Goal: Obtain resource: Download file/media

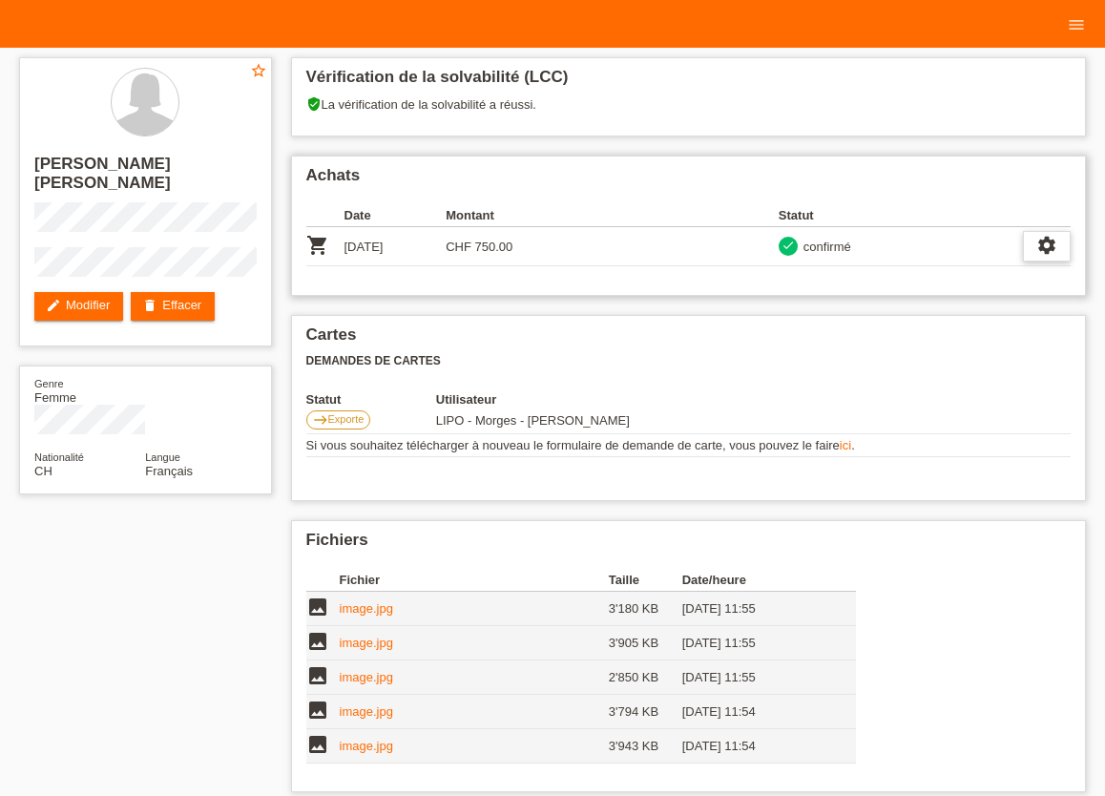
click at [1045, 247] on icon "settings" at bounding box center [1046, 245] width 21 height 21
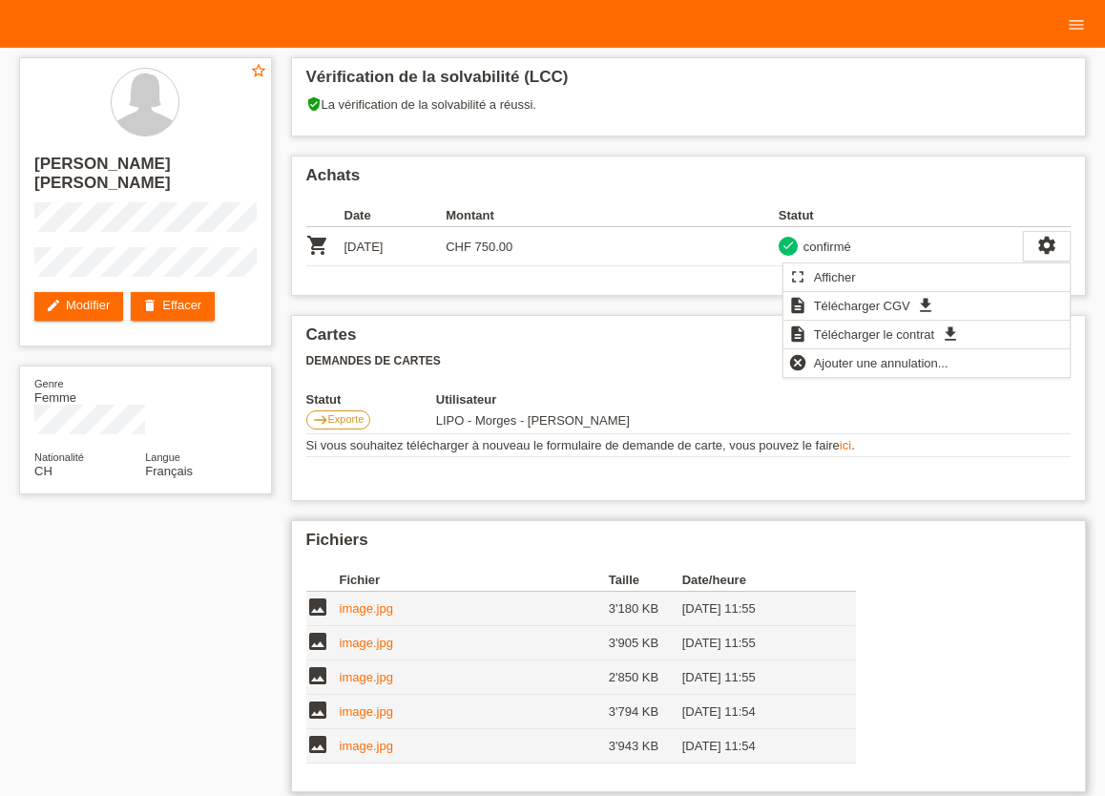
click at [512, 543] on h2 "Fichiers" at bounding box center [688, 545] width 765 height 29
click at [330, 427] on label "east Exporte" at bounding box center [338, 419] width 65 height 19
click at [337, 419] on span "Exporte" at bounding box center [346, 418] width 36 height 11
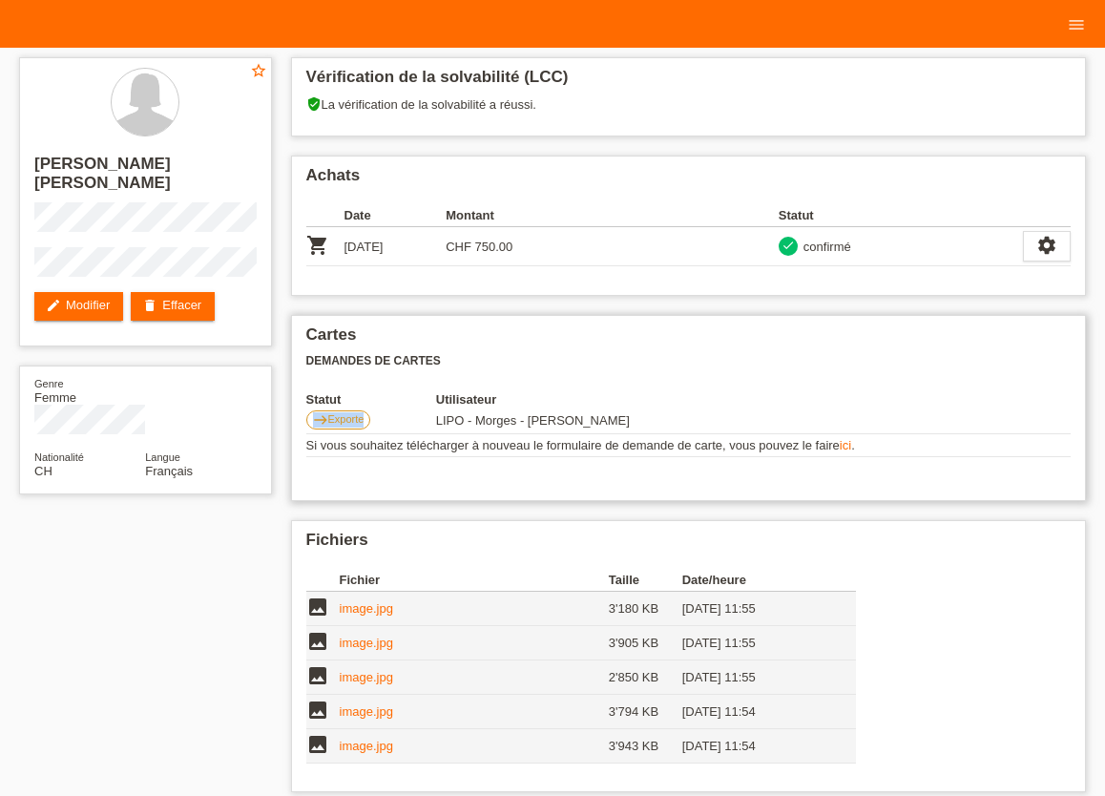
click at [336, 419] on span "Exporte" at bounding box center [346, 418] width 36 height 11
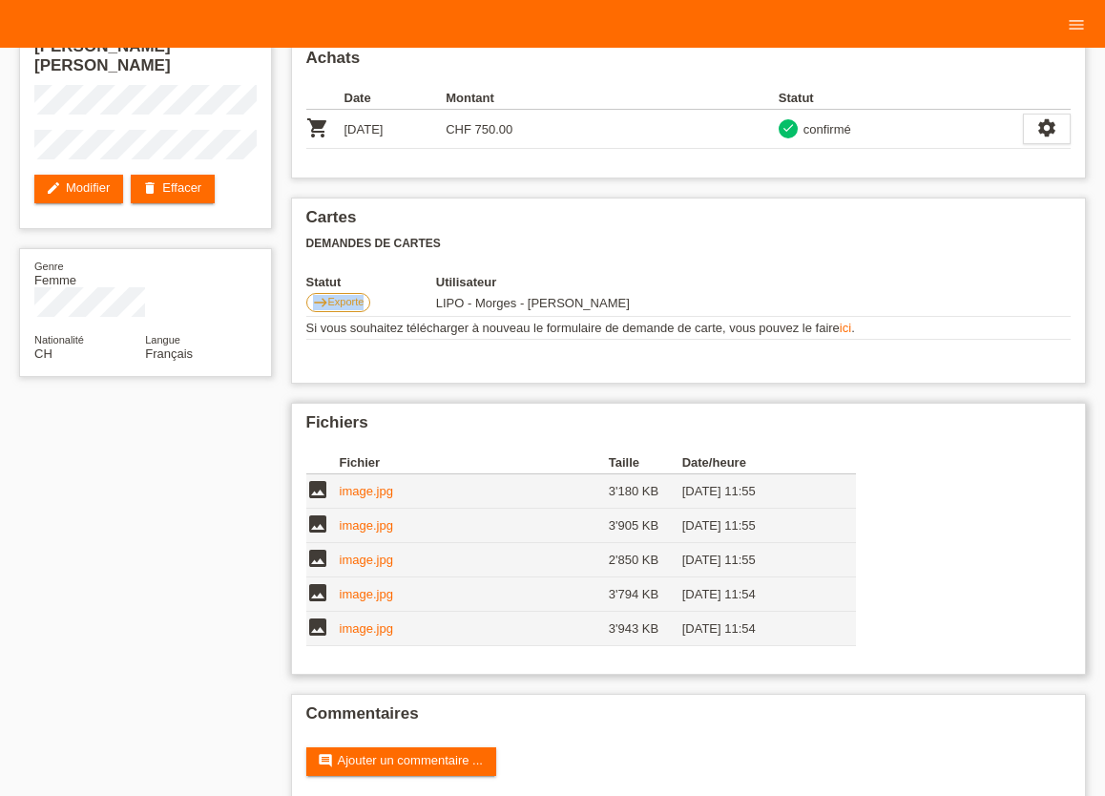
scroll to position [146, 0]
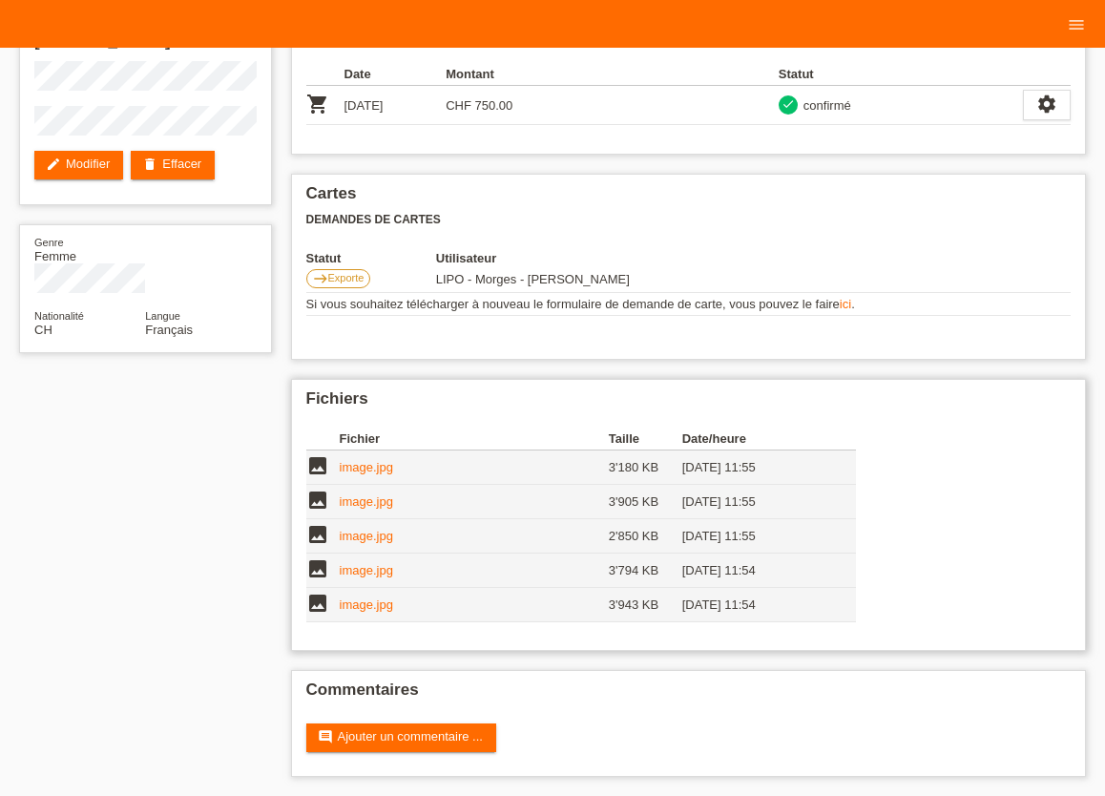
click at [475, 443] on th "Fichier" at bounding box center [474, 439] width 269 height 23
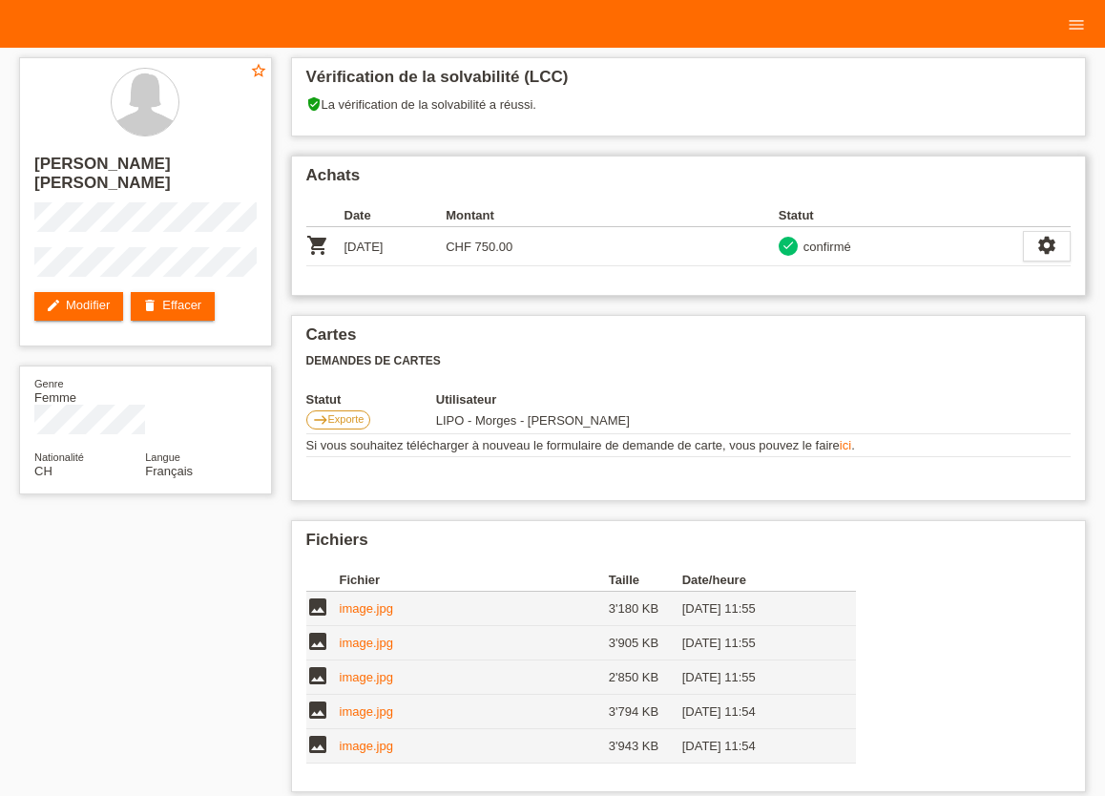
scroll to position [0, 0]
click at [846, 449] on link "ici" at bounding box center [845, 445] width 11 height 14
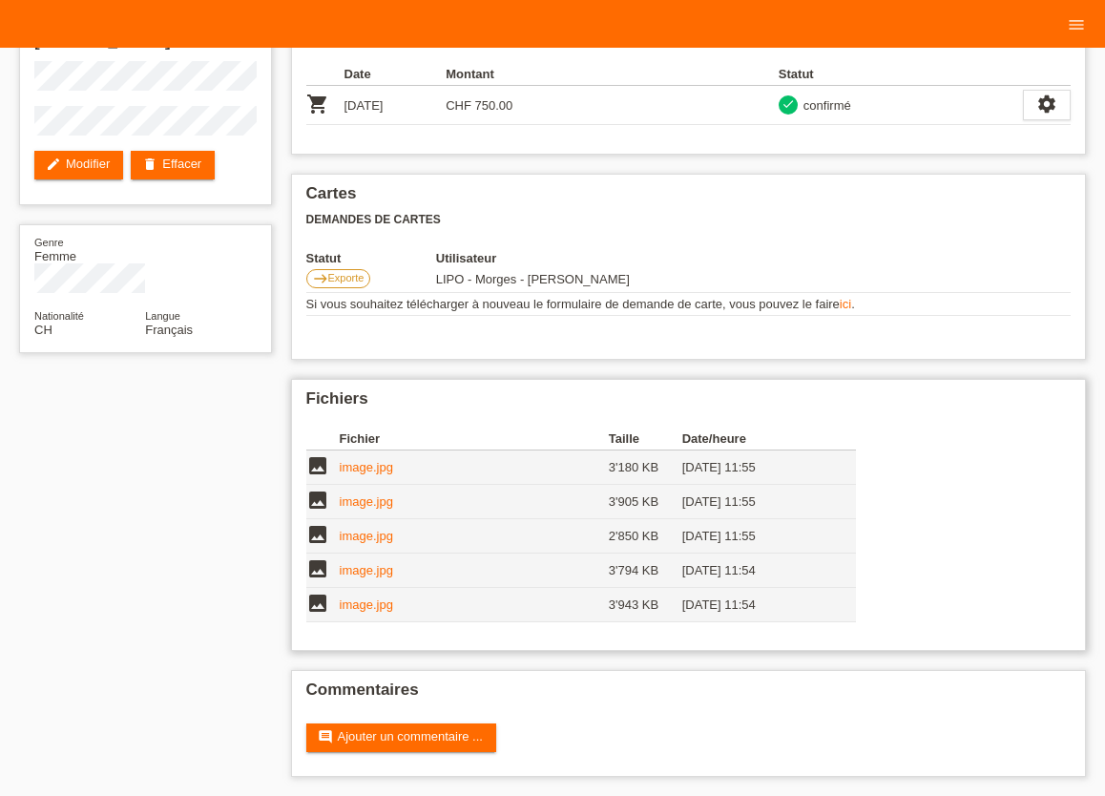
scroll to position [146, 0]
click at [366, 606] on link "image.jpg" at bounding box center [366, 604] width 53 height 14
click at [384, 575] on link "image.jpg" at bounding box center [366, 570] width 53 height 14
click at [359, 537] on link "image.jpg" at bounding box center [366, 536] width 53 height 14
click at [361, 502] on link "image.jpg" at bounding box center [366, 501] width 53 height 14
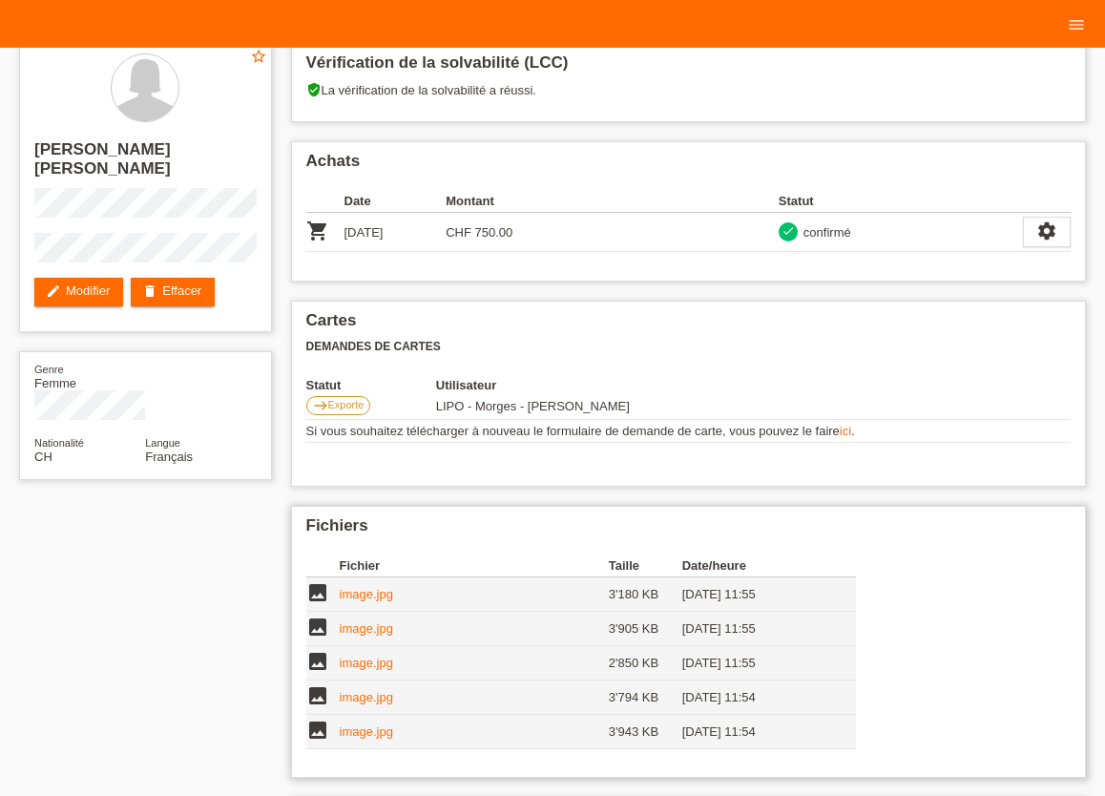
scroll to position [0, 0]
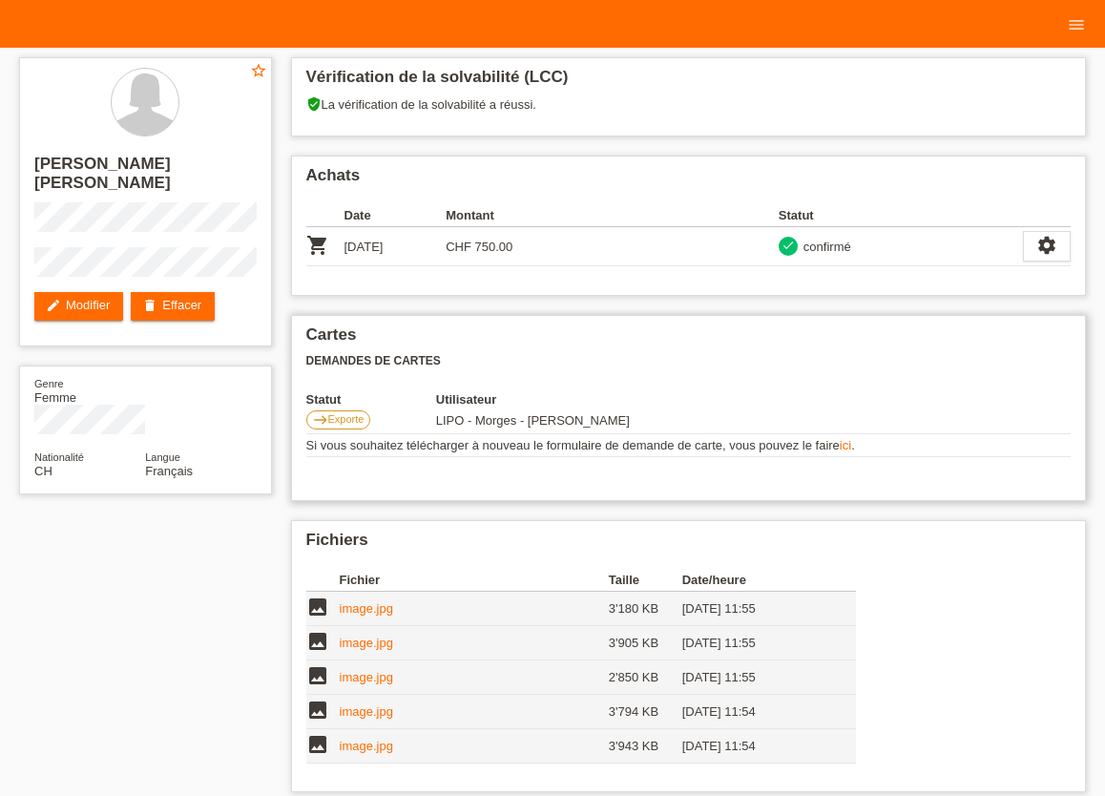
click at [849, 446] on link "ici" at bounding box center [845, 445] width 11 height 14
